Goal: Task Accomplishment & Management: Use online tool/utility

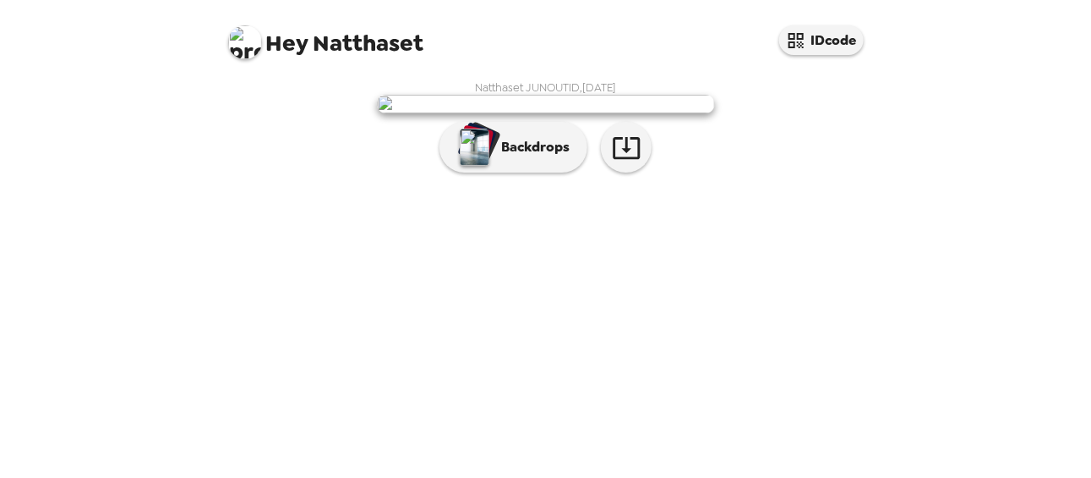
scroll to position [132, 0]
click at [624, 162] on icon "button" at bounding box center [627, 148] width 30 height 30
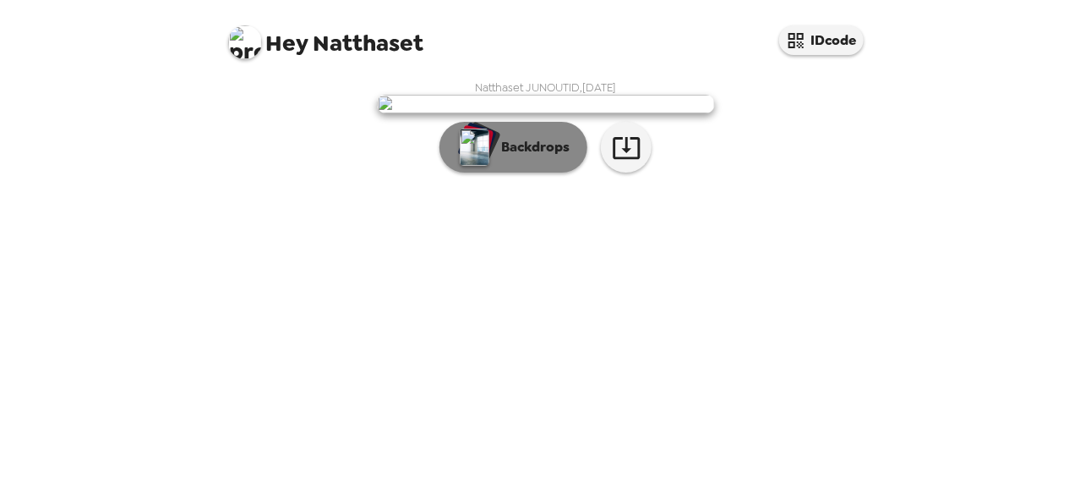
click at [548, 157] on p "Backdrops" at bounding box center [531, 147] width 77 height 20
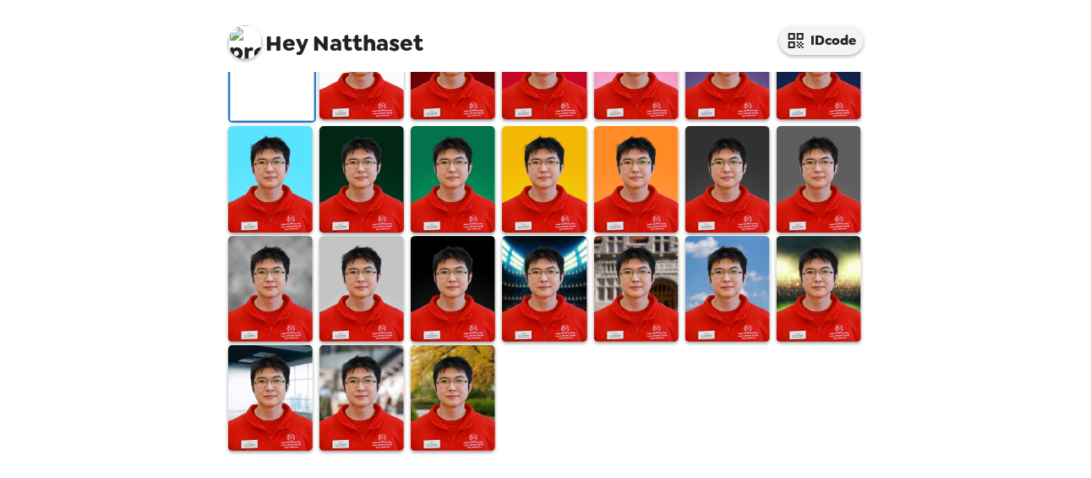
scroll to position [377, 0]
click at [373, 119] on img at bounding box center [362, 67] width 85 height 106
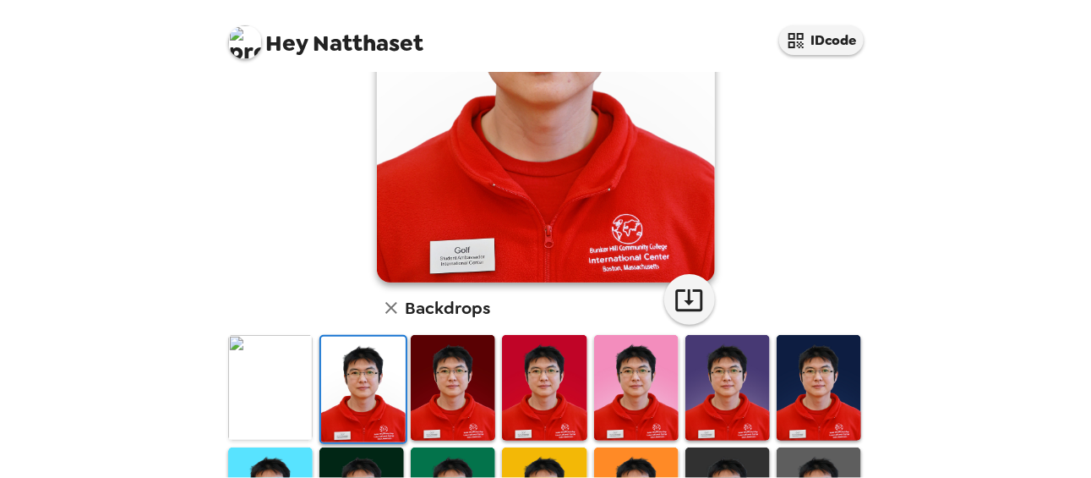
scroll to position [208, 0]
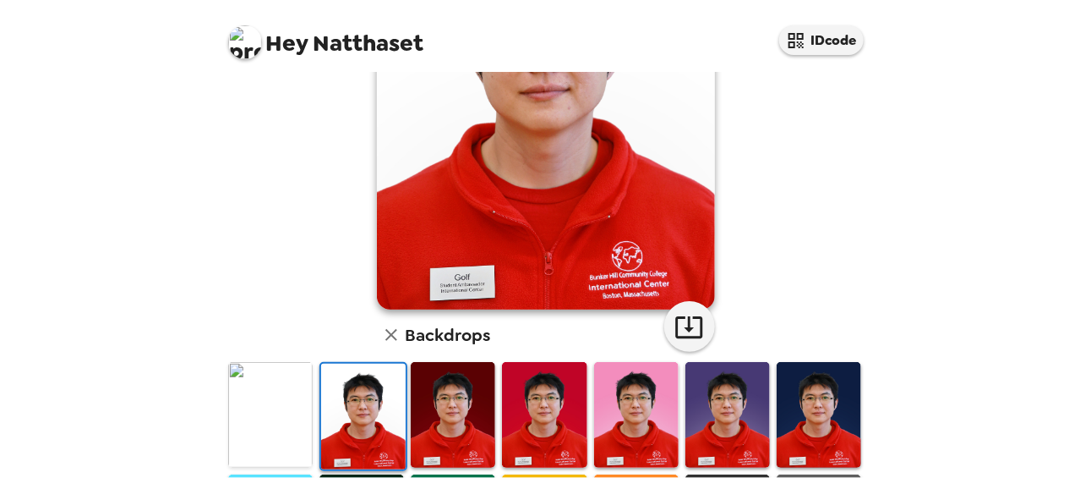
click at [370, 404] on img at bounding box center [363, 416] width 85 height 106
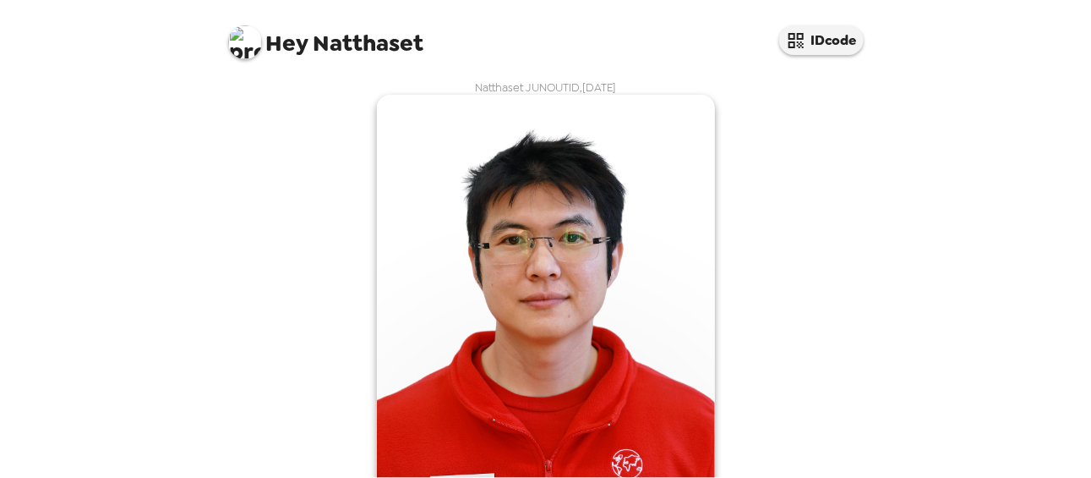
scroll to position [225, 0]
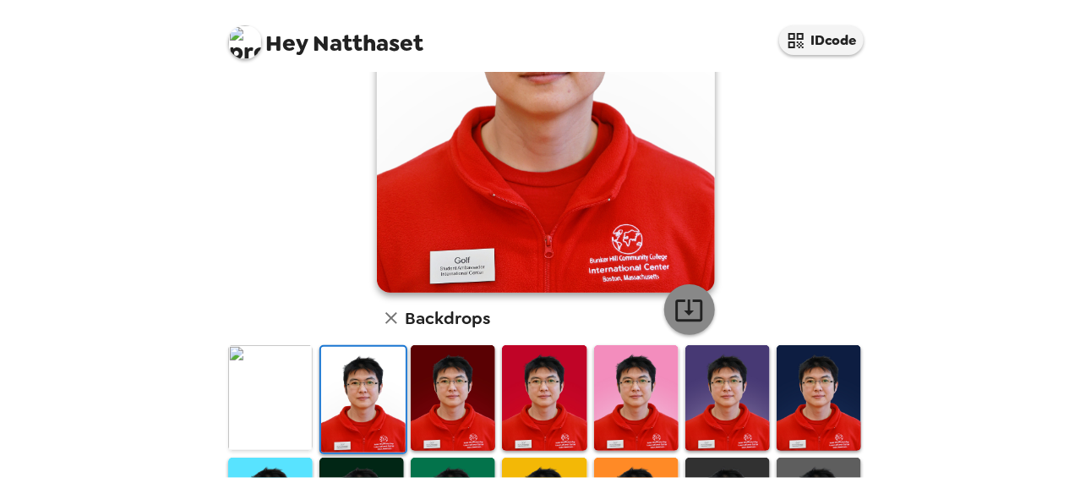
click at [680, 312] on icon "button" at bounding box center [690, 310] width 30 height 30
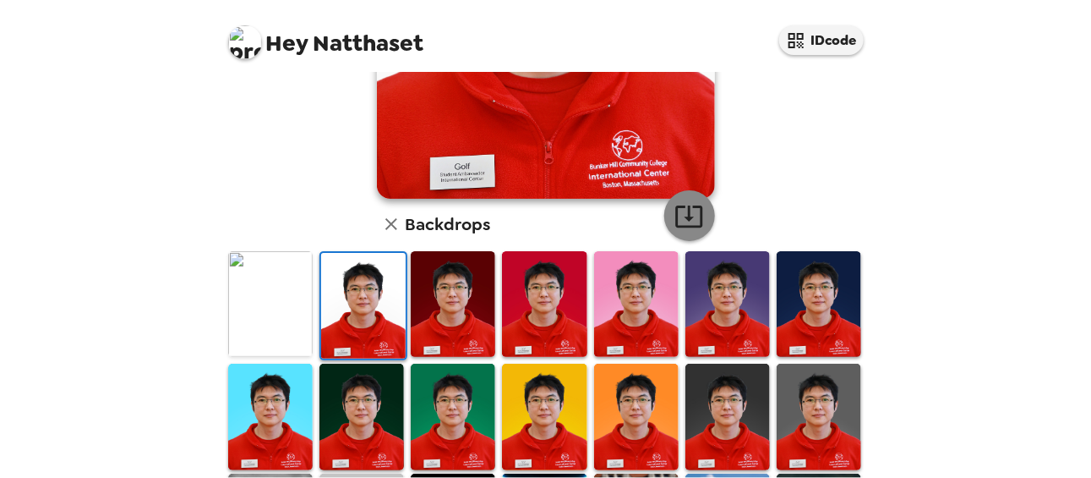
scroll to position [337, 0]
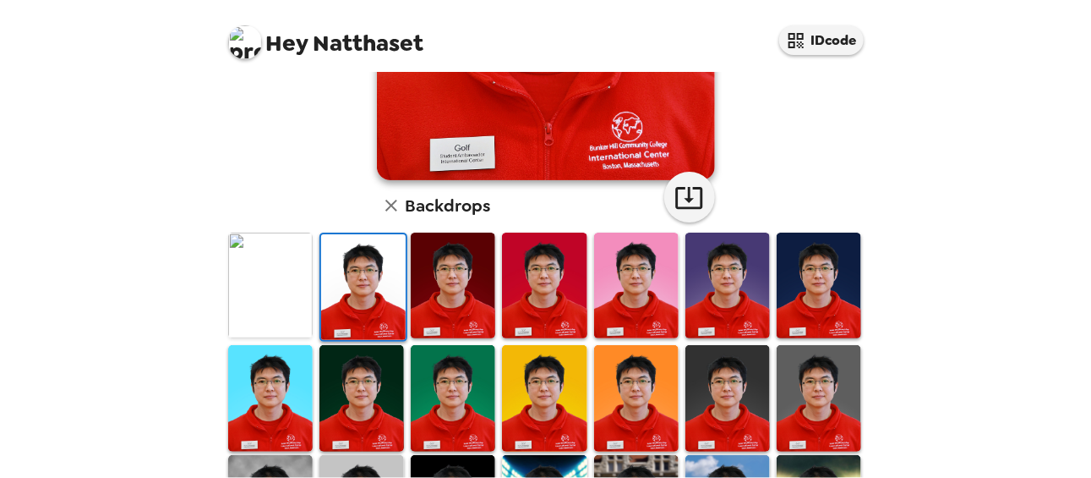
click at [472, 309] on img at bounding box center [453, 285] width 85 height 106
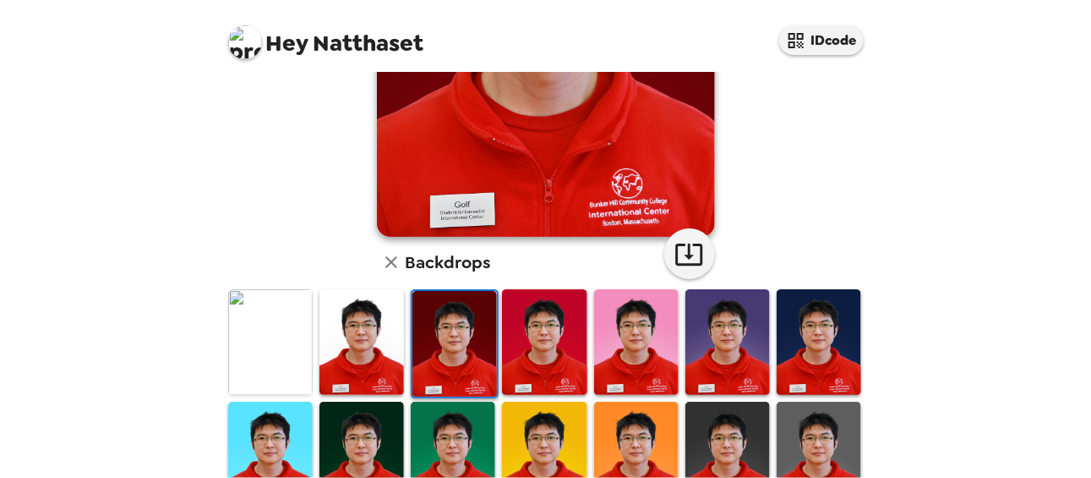
scroll to position [281, 0]
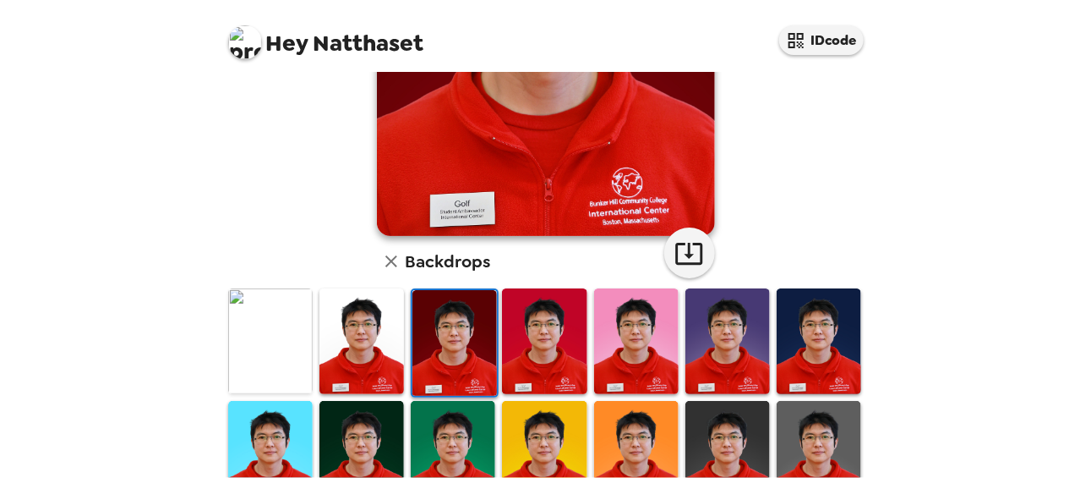
click at [549, 322] on img at bounding box center [544, 341] width 85 height 106
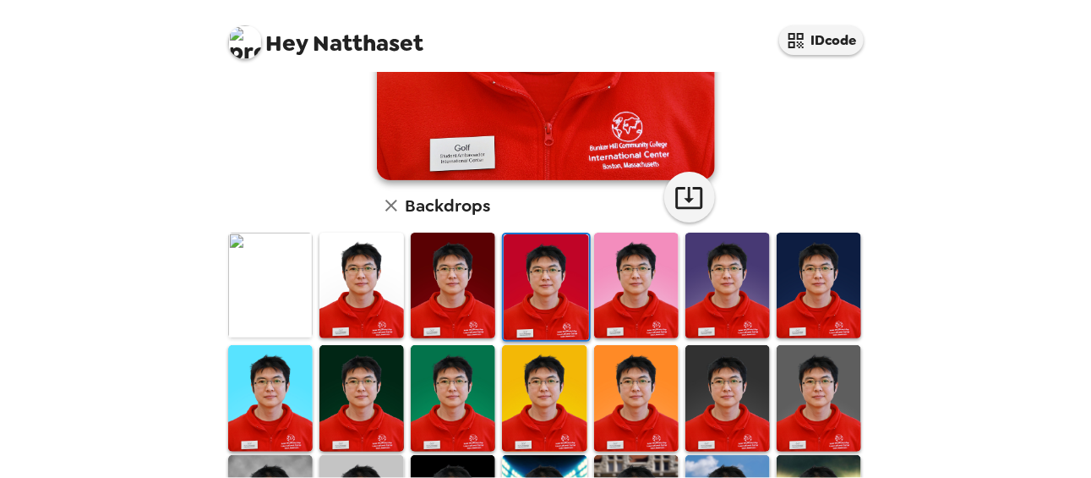
scroll to position [337, 0]
click at [683, 199] on icon "button" at bounding box center [688, 198] width 27 height 22
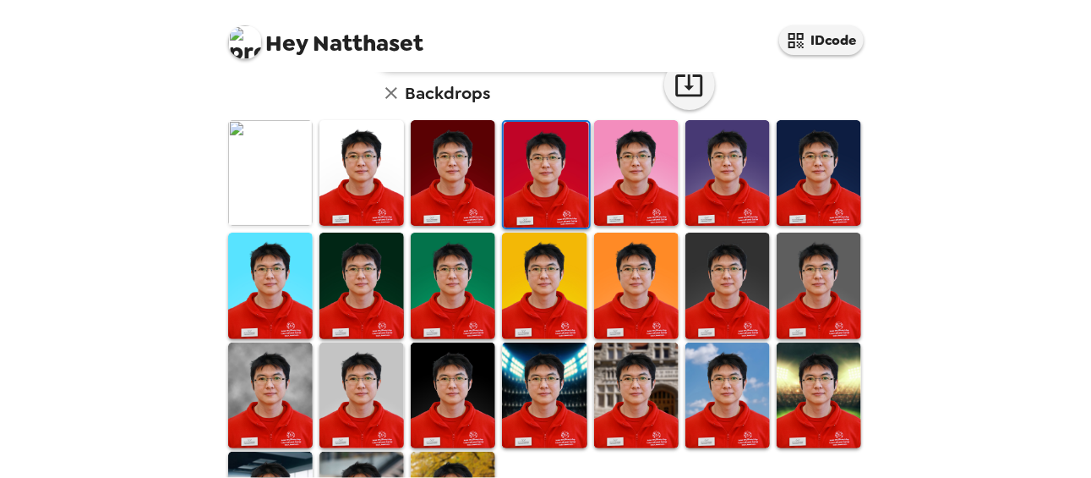
scroll to position [451, 0]
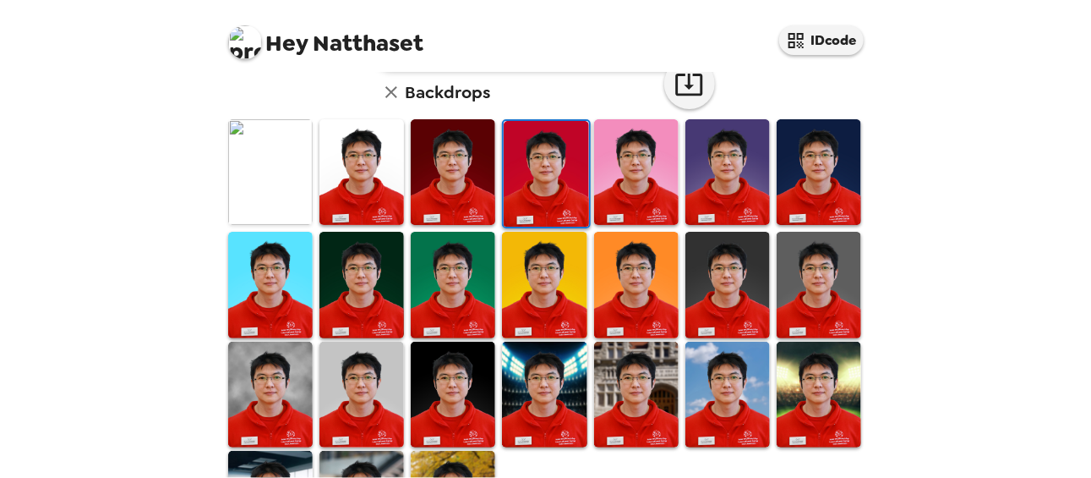
click at [447, 185] on img at bounding box center [453, 172] width 85 height 106
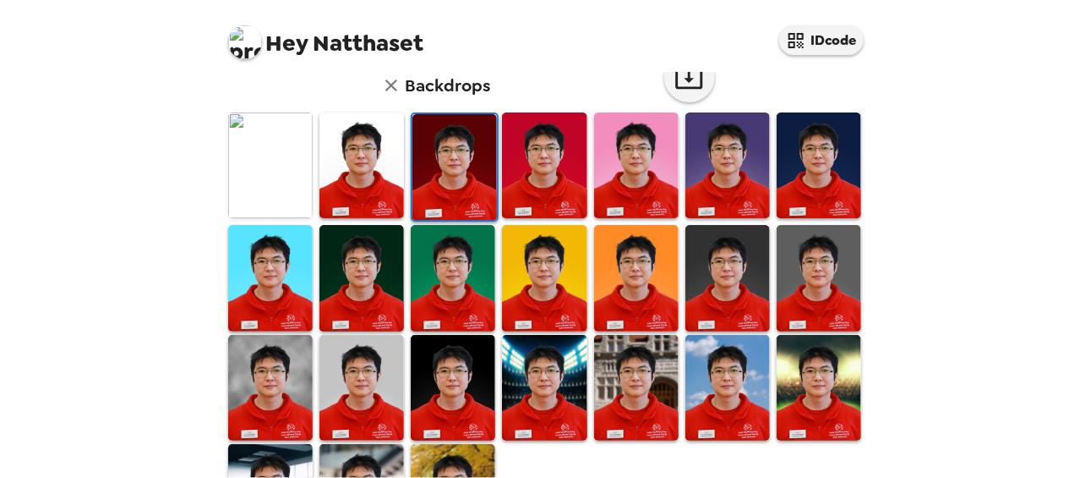
scroll to position [546, 0]
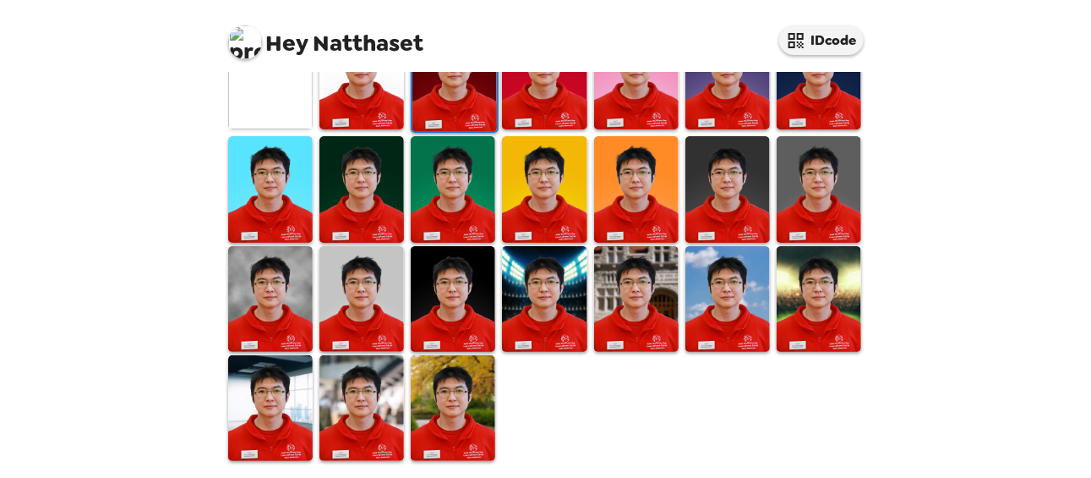
click at [805, 302] on img at bounding box center [819, 299] width 85 height 106
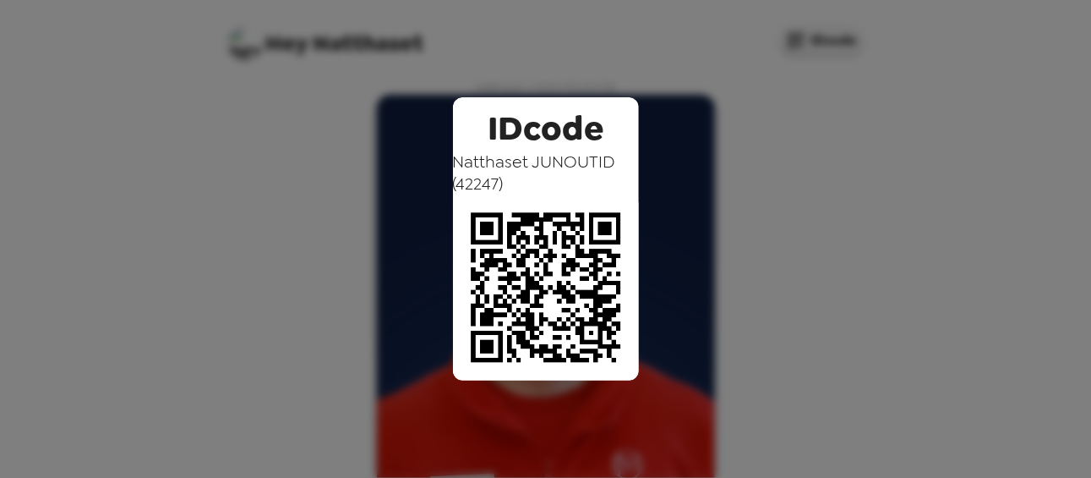
scroll to position [39, 0]
